Goal: Task Accomplishment & Management: Manage account settings

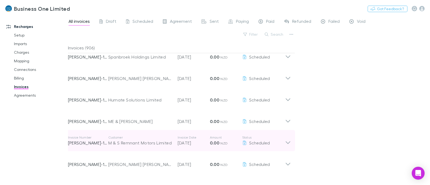
scroll to position [526, 0]
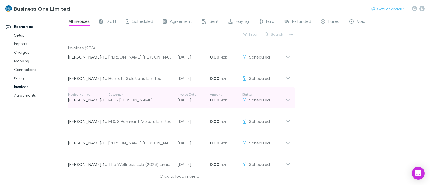
click at [287, 100] on icon at bounding box center [288, 99] width 5 height 3
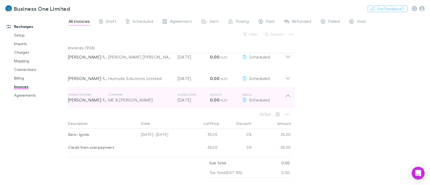
click at [287, 100] on icon at bounding box center [288, 98] width 6 height 11
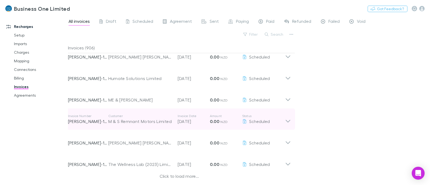
click at [180, 175] on div "Click to load more..." at bounding box center [179, 177] width 223 height 8
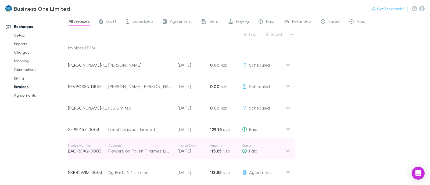
scroll to position [929, 0]
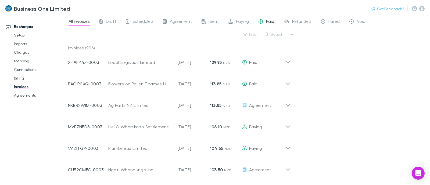
click at [270, 25] on span "Paid" at bounding box center [270, 22] width 8 height 7
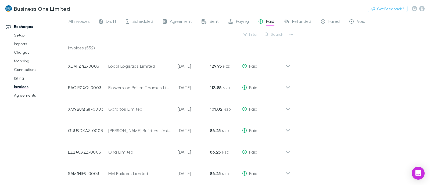
click at [281, 35] on button "Search" at bounding box center [274, 34] width 24 height 6
type input "*"
click at [79, 26] on link "All invoices" at bounding box center [79, 22] width 22 height 9
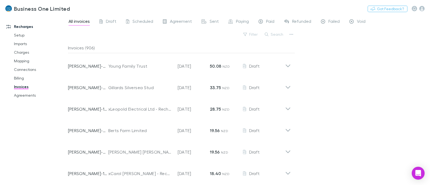
click at [277, 35] on button "Search" at bounding box center [274, 34] width 24 height 6
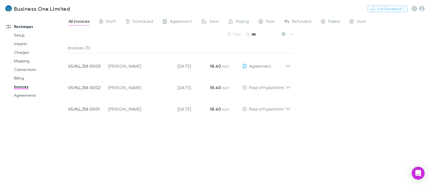
drag, startPoint x: 258, startPoint y: 31, endPoint x: 225, endPoint y: 30, distance: 32.8
click at [225, 30] on div "All invoices Draft Scheduled Agreement Sent Paying Paid Refunded Failed Void Fi…" at bounding box center [249, 100] width 362 height 170
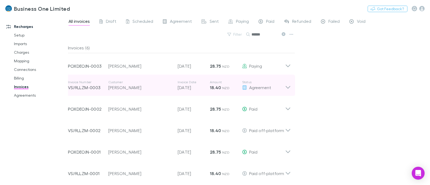
scroll to position [1, 0]
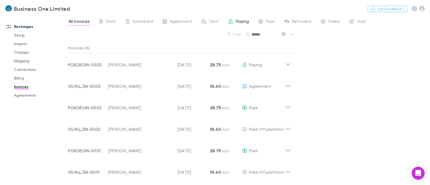
type input "******"
click at [20, 95] on link "Agreements" at bounding box center [40, 95] width 63 height 9
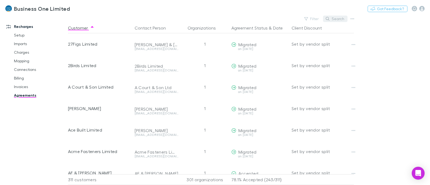
click at [337, 19] on button "Search" at bounding box center [335, 19] width 24 height 6
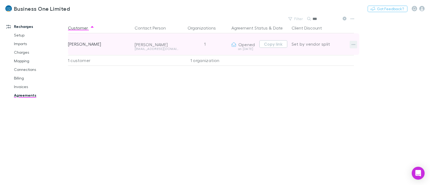
type input "***"
click at [355, 42] on icon "button" at bounding box center [354, 44] width 4 height 4
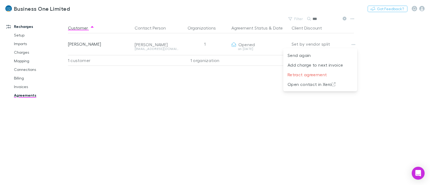
click at [243, 41] on div at bounding box center [215, 92] width 430 height 185
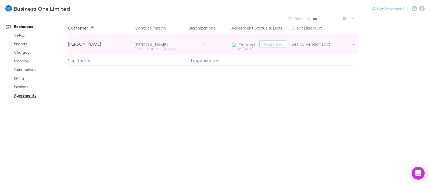
click at [242, 48] on div "on [DATE]" at bounding box center [245, 48] width 26 height 3
click at [272, 44] on button "Copy link" at bounding box center [274, 44] width 28 height 8
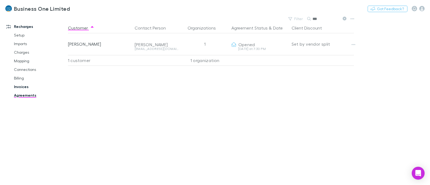
click at [21, 87] on link "Invoices" at bounding box center [40, 87] width 63 height 9
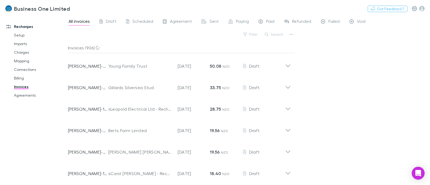
click at [378, 73] on div "All invoices Draft Scheduled Agreement Sent Paying Paid Refunded Failed Void Fi…" at bounding box center [249, 100] width 362 height 170
click at [281, 35] on button "Search" at bounding box center [274, 34] width 24 height 6
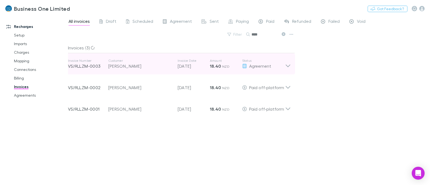
type input "****"
click at [288, 63] on icon at bounding box center [288, 64] width 6 height 11
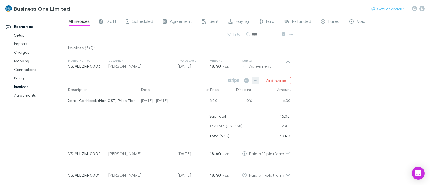
click at [258, 81] on button "button" at bounding box center [256, 81] width 8 height 8
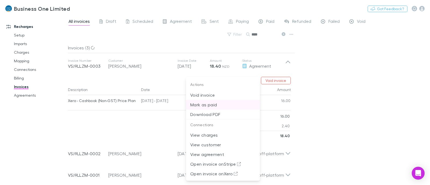
click at [213, 104] on p "Mark as paid" at bounding box center [222, 105] width 65 height 6
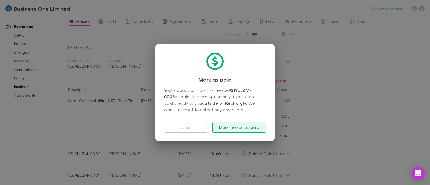
click at [232, 127] on button "Mark invoice as paid" at bounding box center [239, 127] width 54 height 11
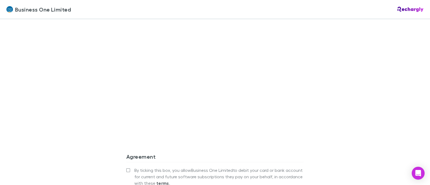
scroll to position [557, 0]
